Goal: Navigation & Orientation: Understand site structure

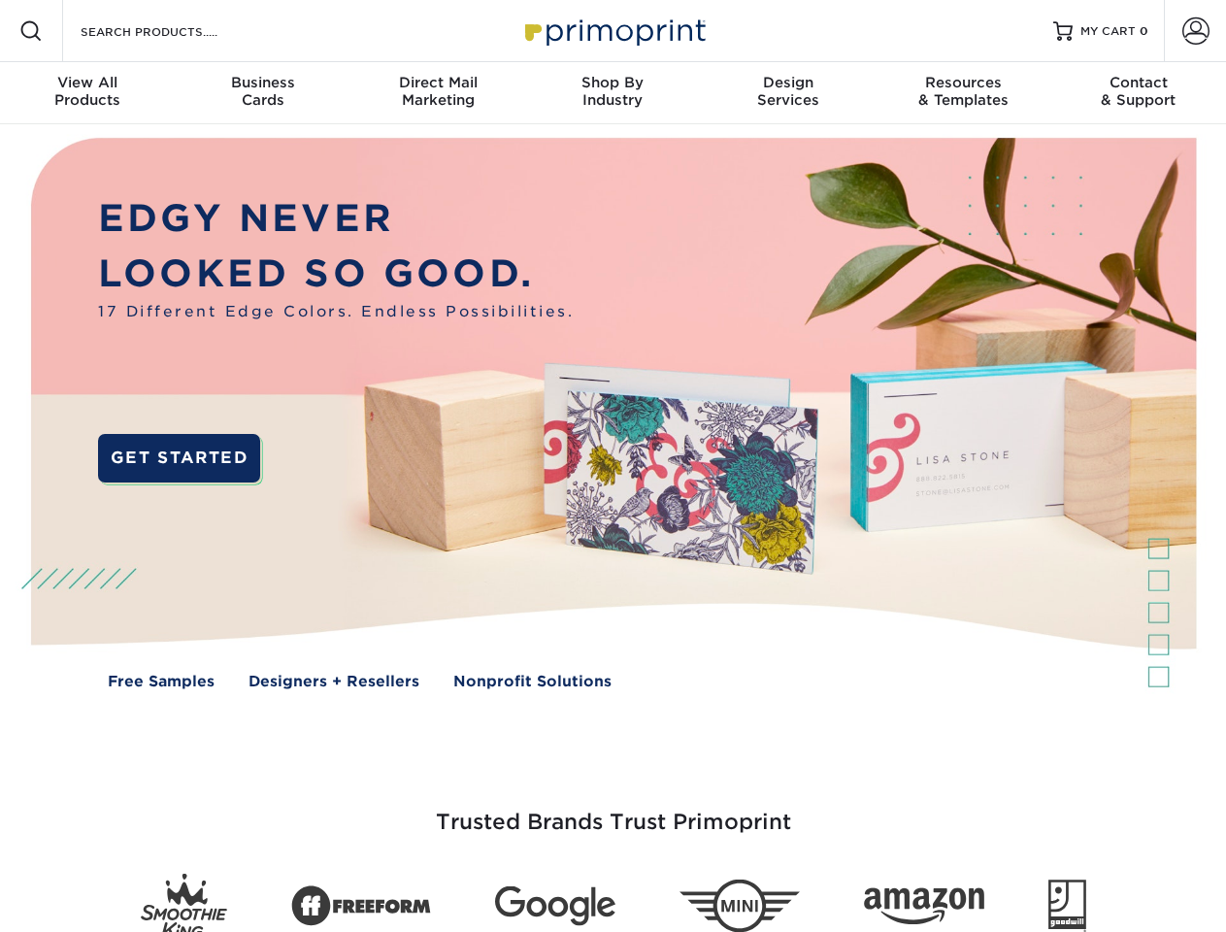
click at [613, 466] on img at bounding box center [613, 427] width 1214 height 607
click at [31, 31] on span at bounding box center [30, 30] width 23 height 23
click at [1195, 31] on span at bounding box center [1196, 30] width 27 height 27
click at [87, 93] on div "View All Products" at bounding box center [87, 91] width 175 height 35
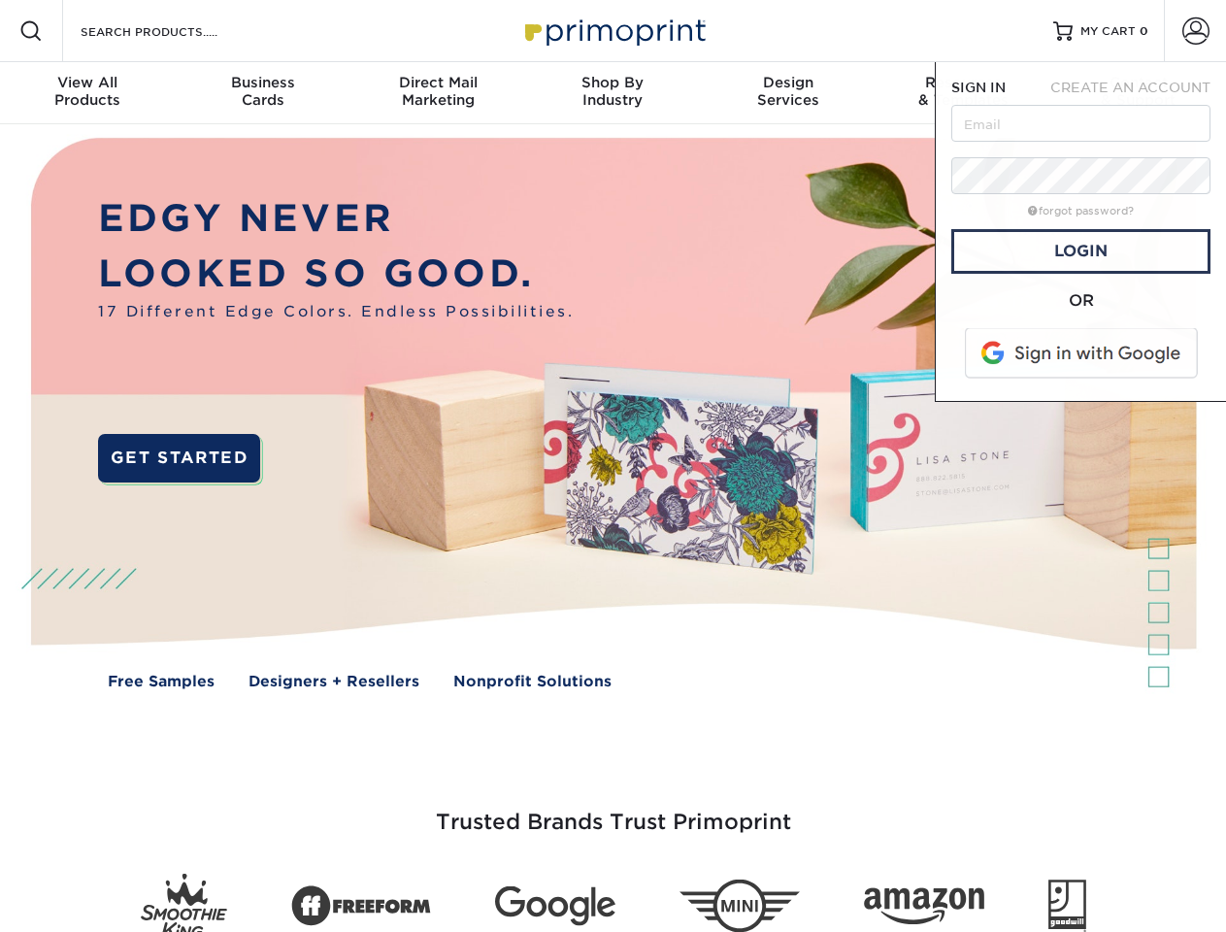
click at [262, 93] on div "Business Cards" at bounding box center [262, 91] width 175 height 35
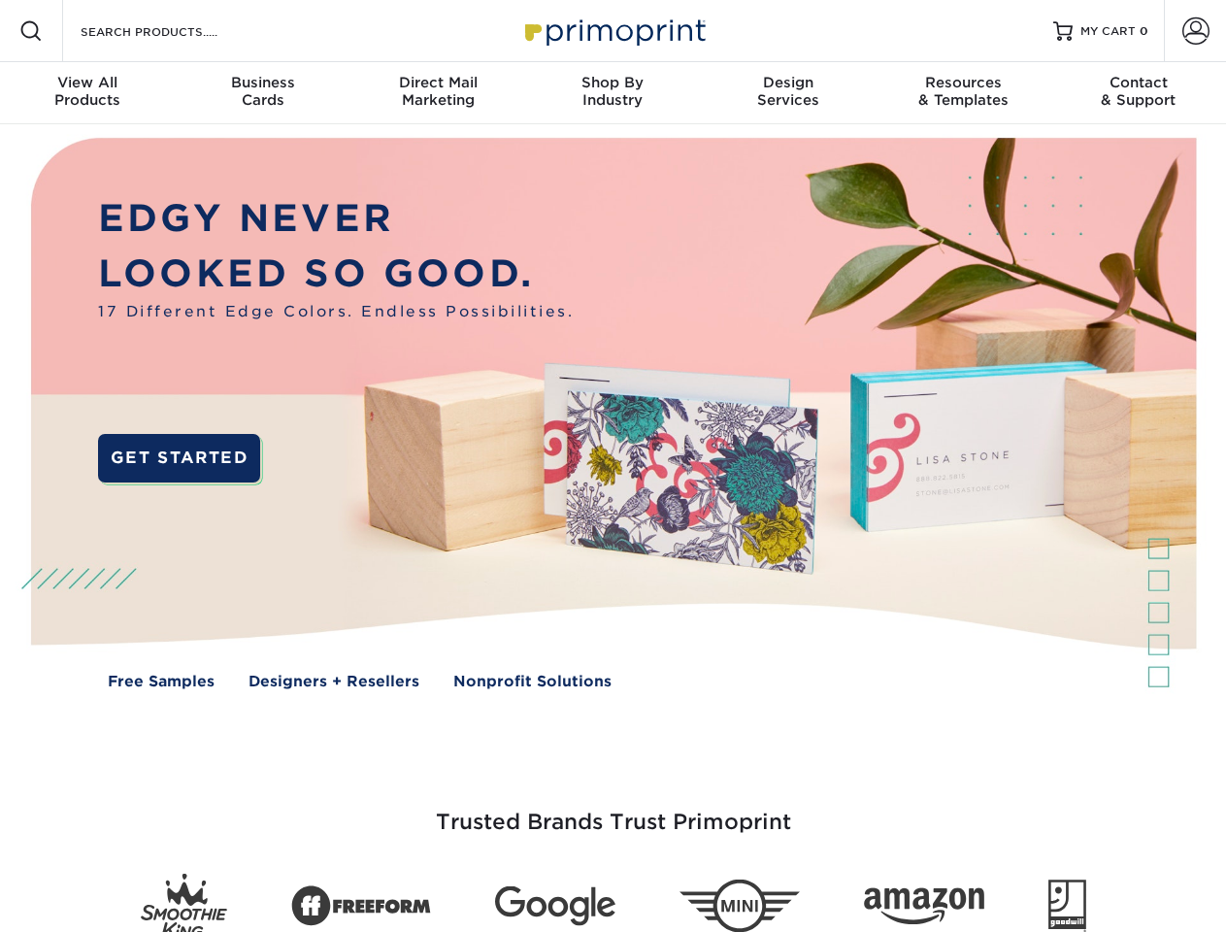
click at [438, 93] on div "Direct Mail Marketing" at bounding box center [438, 91] width 175 height 35
click at [613, 93] on div "Shop By Industry" at bounding box center [612, 91] width 175 height 35
click at [789, 93] on div "Design Services" at bounding box center [788, 91] width 175 height 35
click at [963, 93] on div "Resources & Templates" at bounding box center [963, 91] width 175 height 35
click at [1139, 93] on div "Contact & Support" at bounding box center [1139, 91] width 175 height 35
